Goal: Task Accomplishment & Management: Manage account settings

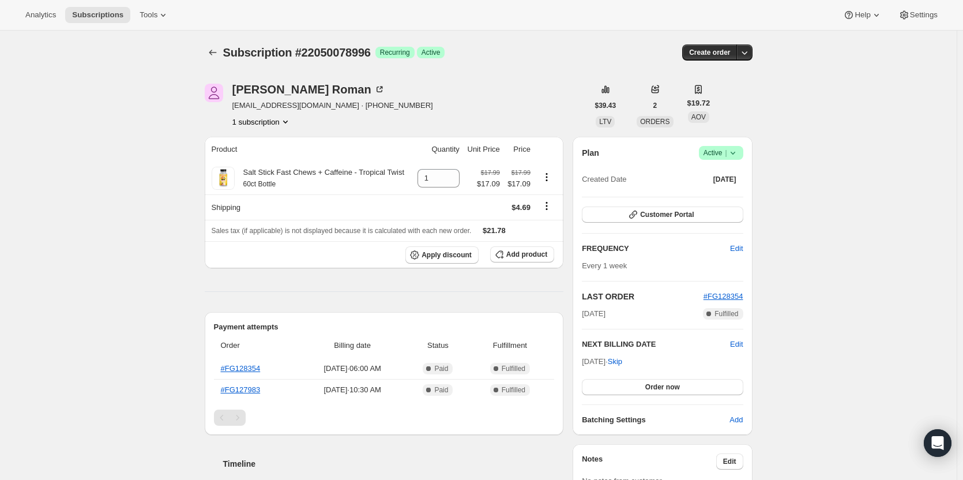
click at [734, 155] on icon at bounding box center [733, 153] width 12 height 12
click at [726, 191] on span "Cancel subscription" at bounding box center [724, 195] width 65 height 9
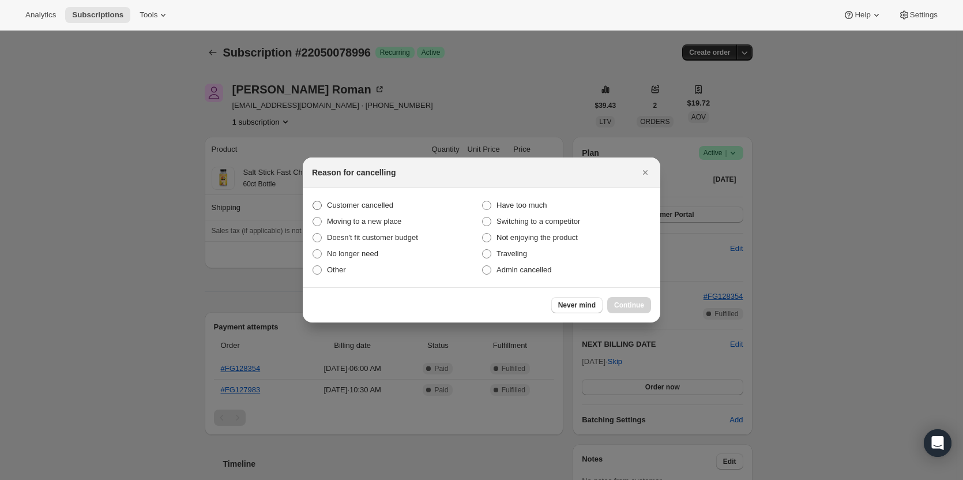
click at [377, 198] on label "Customer cancelled" at bounding box center [397, 205] width 170 height 16
click at [313, 201] on input "Customer cancelled" at bounding box center [313, 201] width 1 height 1
radio input "true"
click at [625, 302] on span "Continue" at bounding box center [629, 305] width 30 height 9
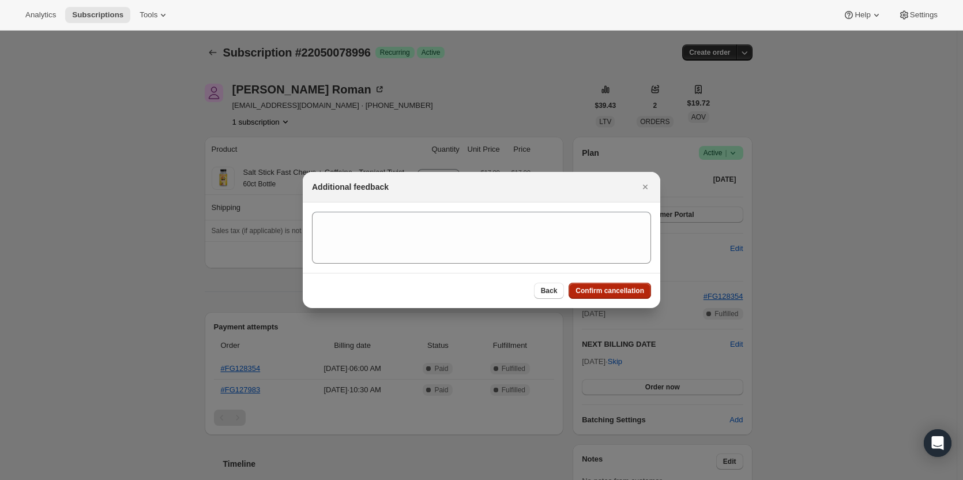
click at [620, 295] on span "Confirm cancellation" at bounding box center [610, 290] width 69 height 9
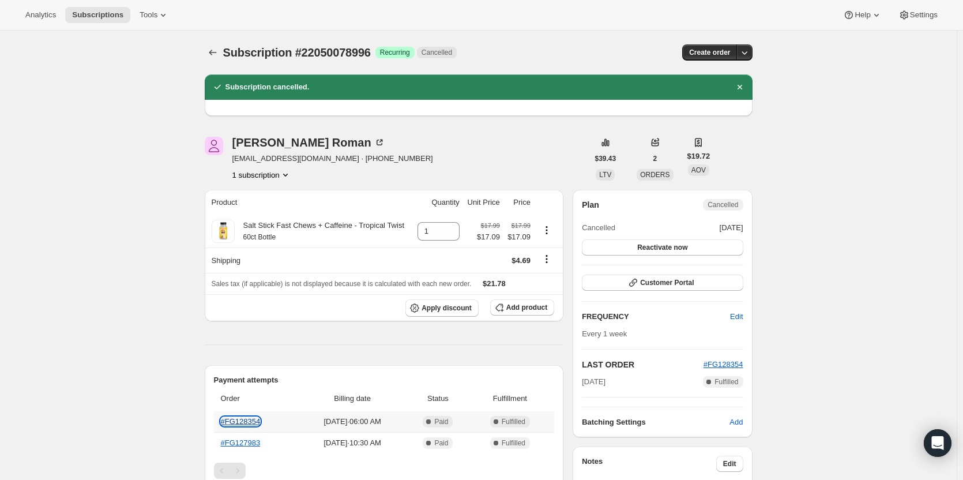
click at [238, 422] on link "#FG128354" at bounding box center [241, 421] width 40 height 9
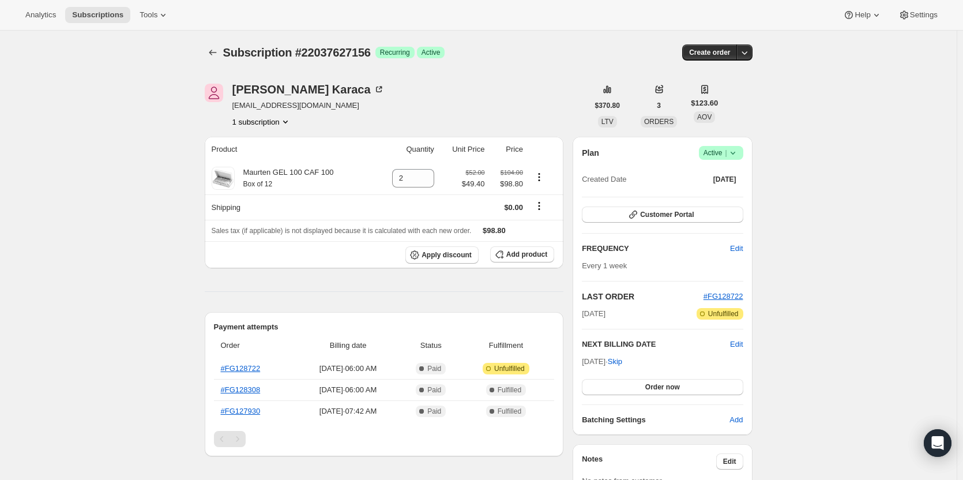
click at [724, 157] on span "Active |" at bounding box center [721, 153] width 35 height 12
click at [736, 152] on icon at bounding box center [733, 153] width 12 height 12
click at [723, 148] on span "Active |" at bounding box center [721, 153] width 35 height 12
click at [724, 187] on button "Cancel subscription" at bounding box center [725, 195] width 72 height 18
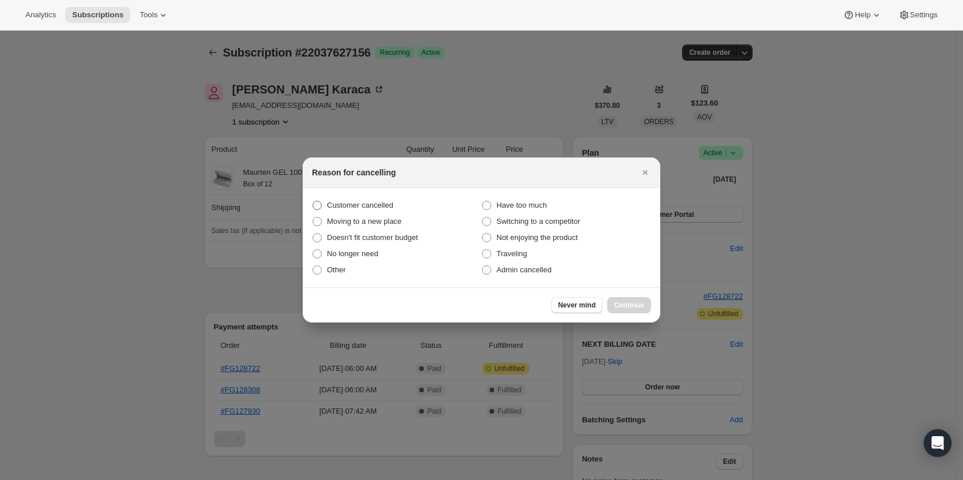
click at [380, 202] on span "Customer cancelled" at bounding box center [360, 205] width 66 height 9
click at [313, 201] on input "Customer cancelled" at bounding box center [313, 201] width 1 height 1
radio input "true"
click at [639, 306] on span "Continue" at bounding box center [629, 305] width 30 height 9
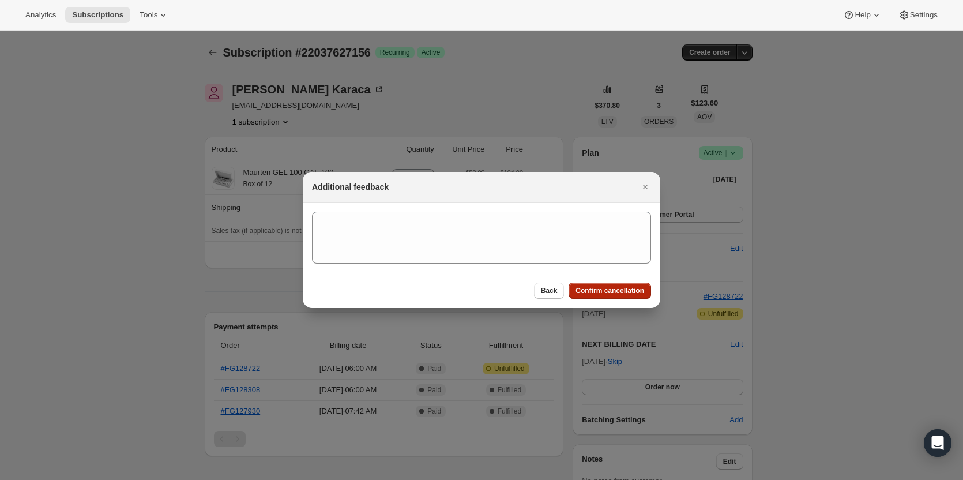
click at [616, 296] on button "Confirm cancellation" at bounding box center [610, 291] width 82 height 16
